Goal: Information Seeking & Learning: Learn about a topic

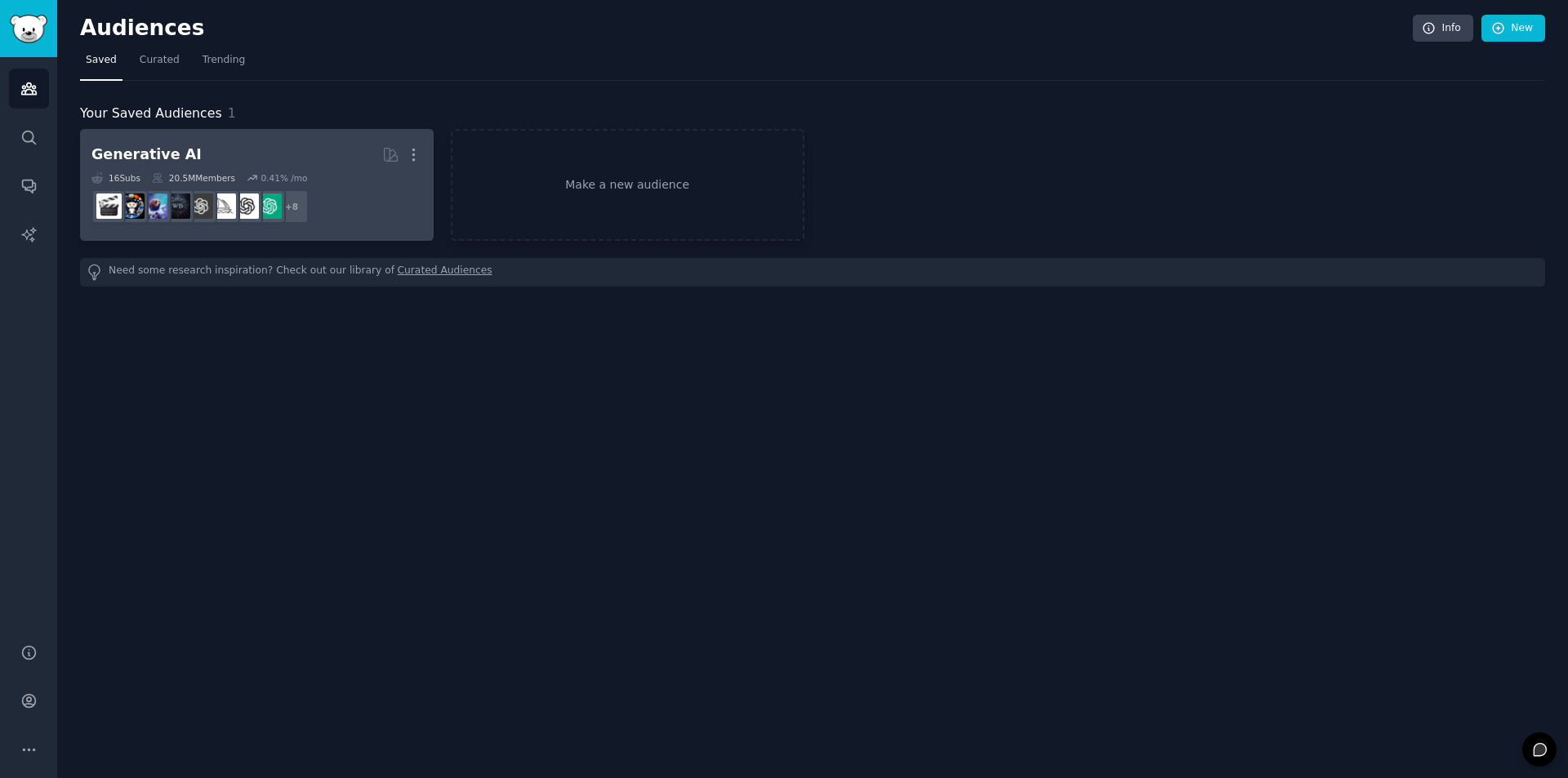
click at [122, 157] on div "Generative AI" at bounding box center [147, 155] width 111 height 21
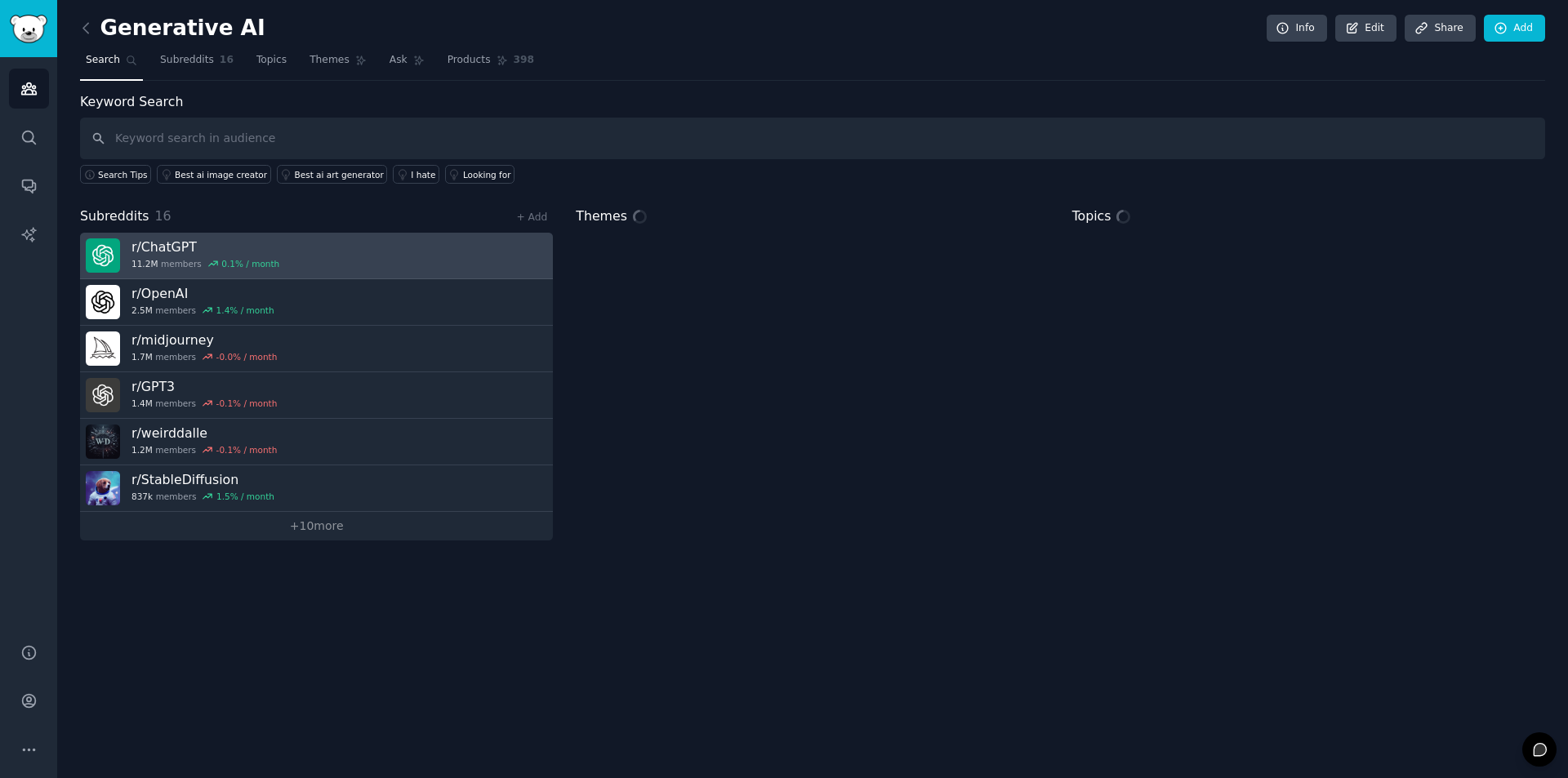
click at [342, 263] on link "r/ ChatGPT 11.2M members 0.1 % / month" at bounding box center [316, 256] width 473 height 47
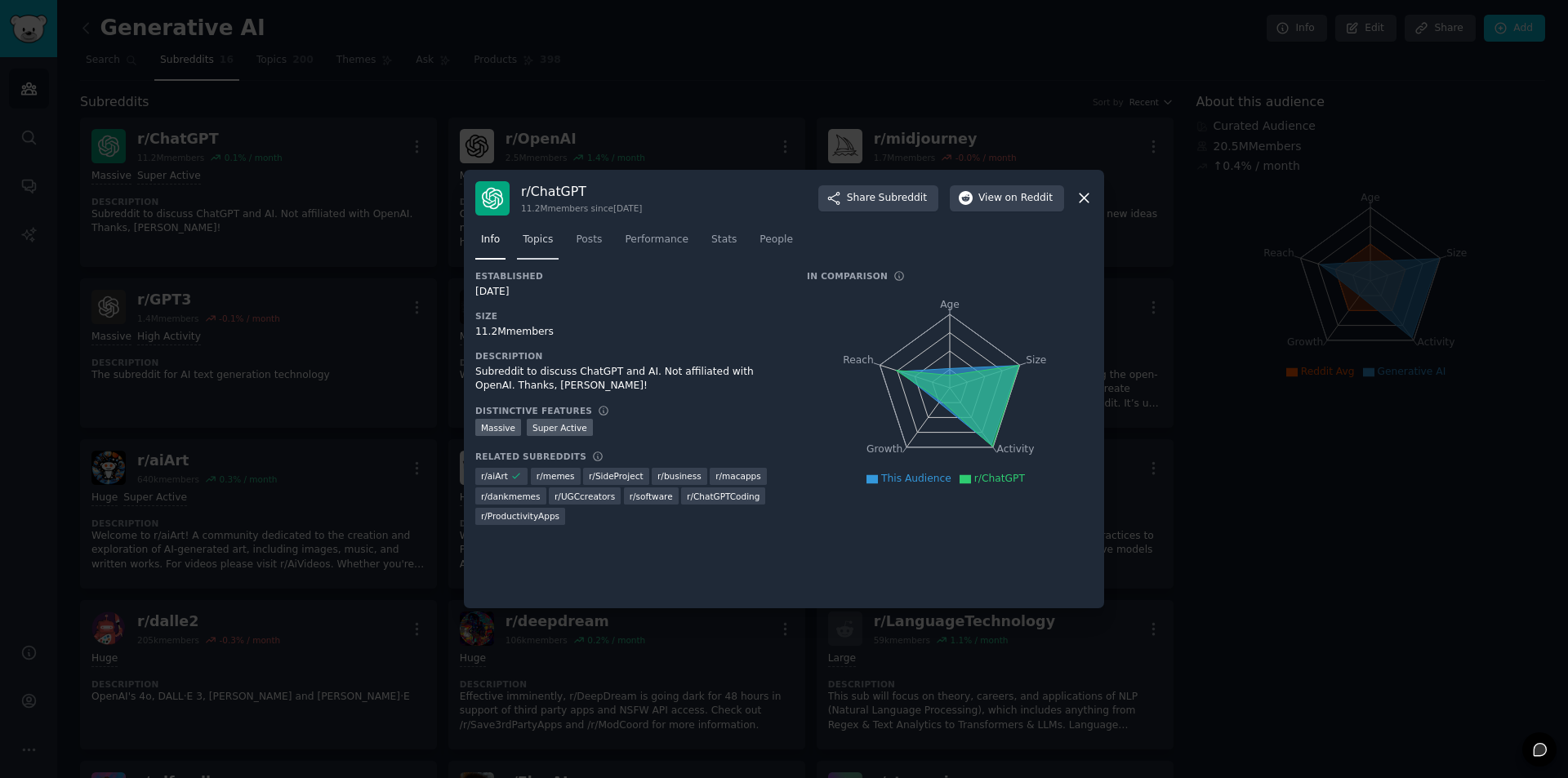
click at [523, 252] on link "Topics" at bounding box center [538, 244] width 41 height 34
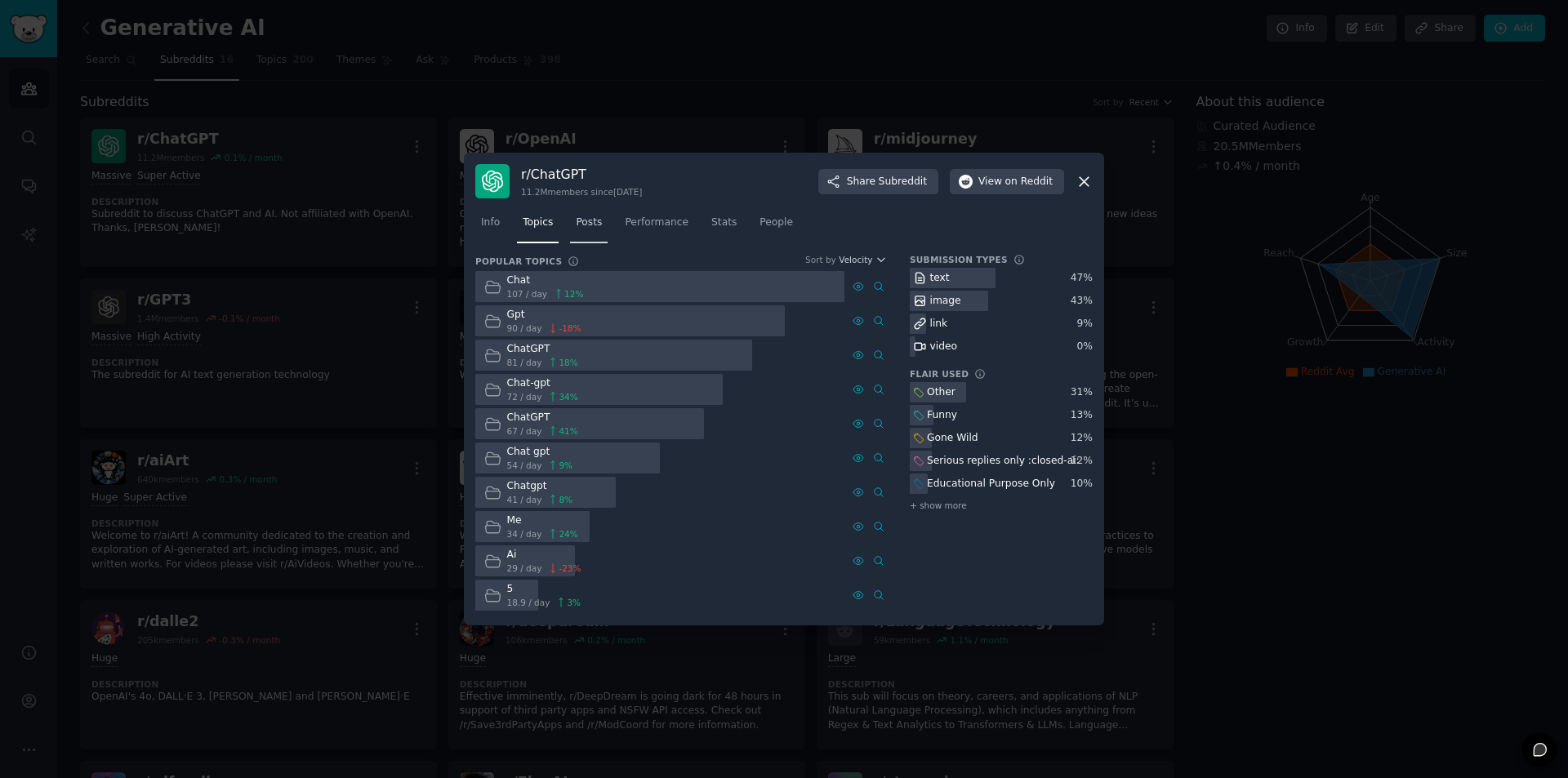
click at [585, 224] on span "Posts" at bounding box center [589, 223] width 26 height 15
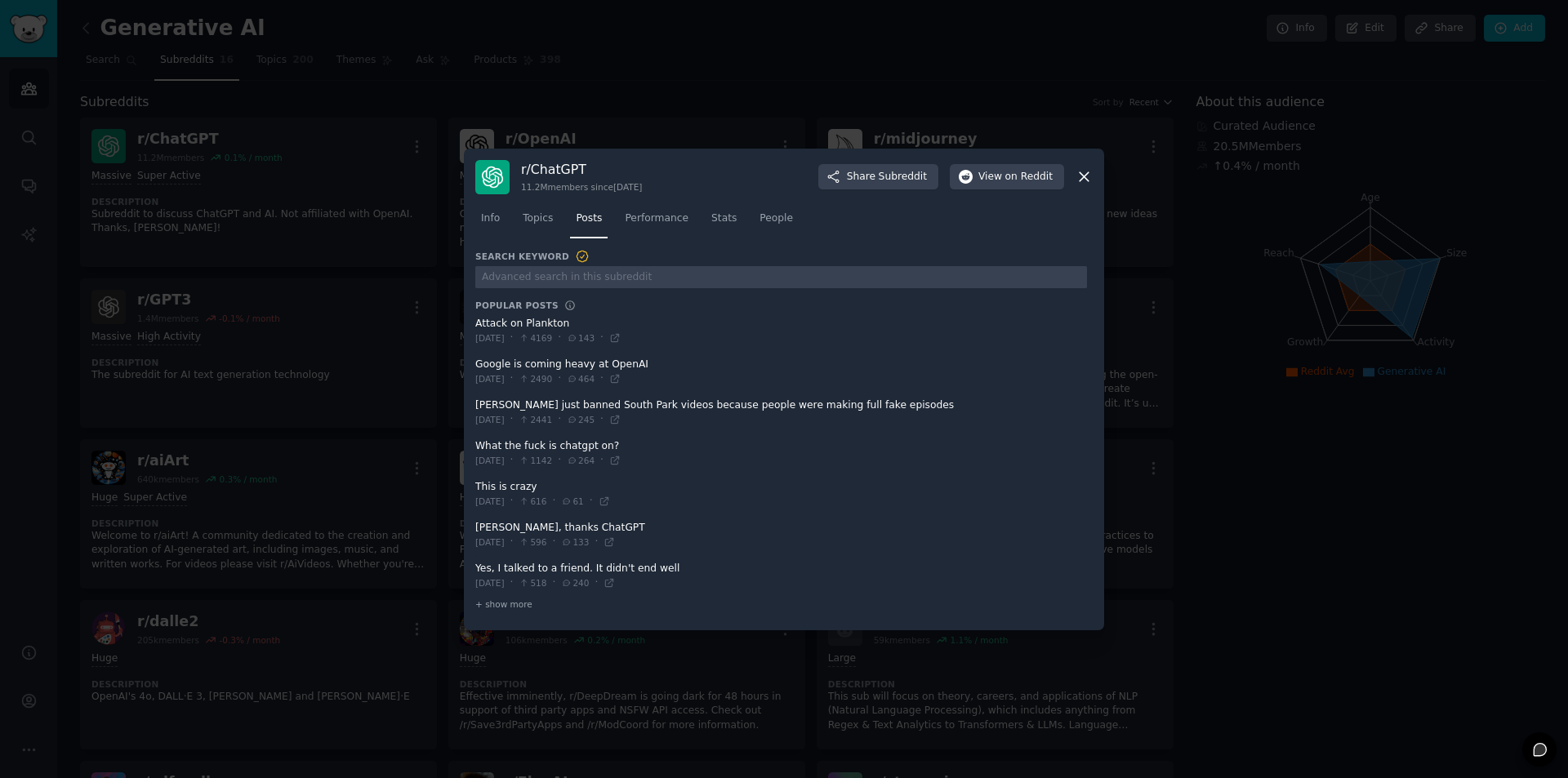
click at [1079, 177] on icon at bounding box center [1084, 176] width 17 height 17
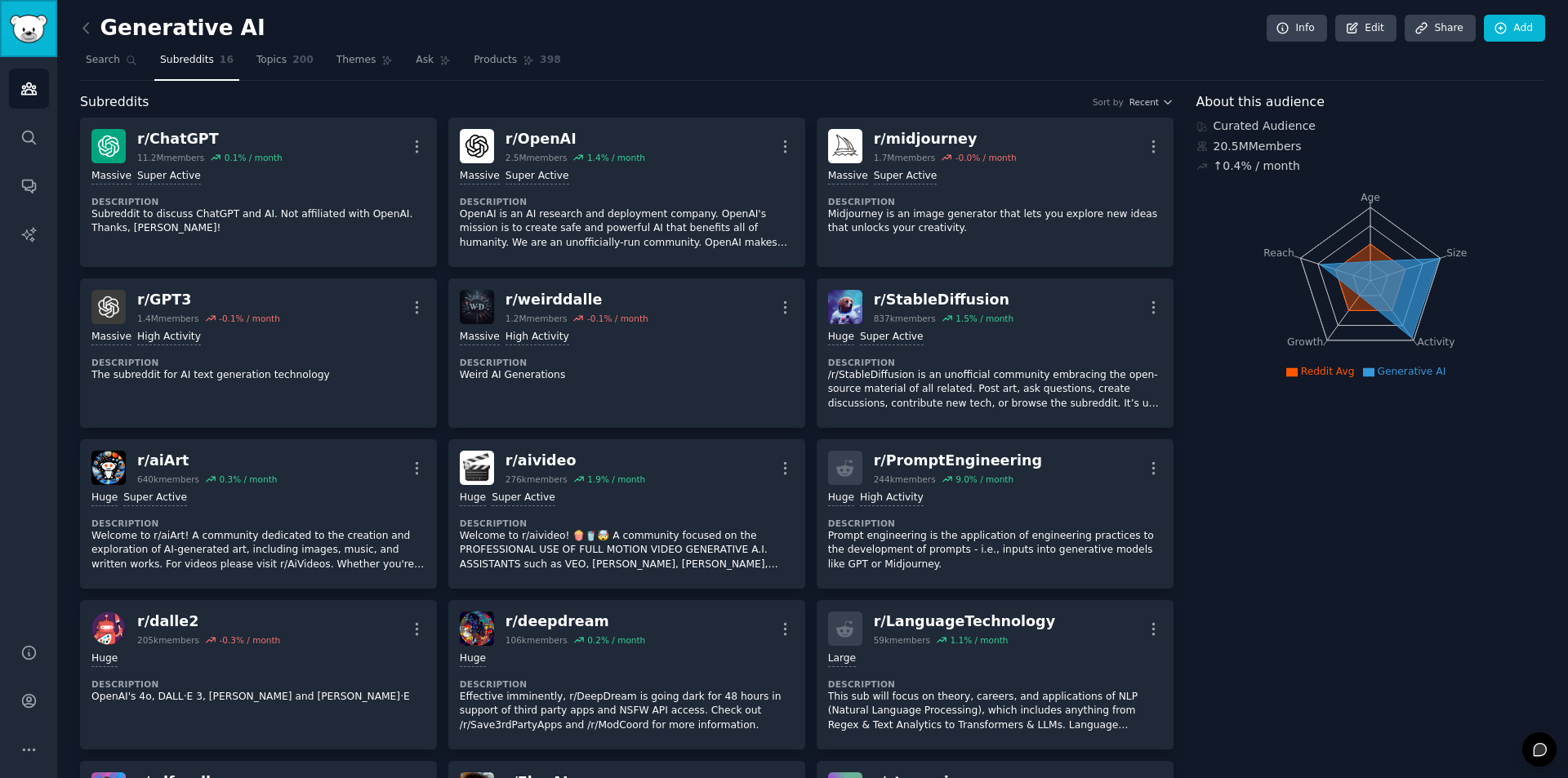
click at [43, 26] on img "Sidebar" at bounding box center [28, 29] width 37 height 28
